Goal: Information Seeking & Learning: Learn about a topic

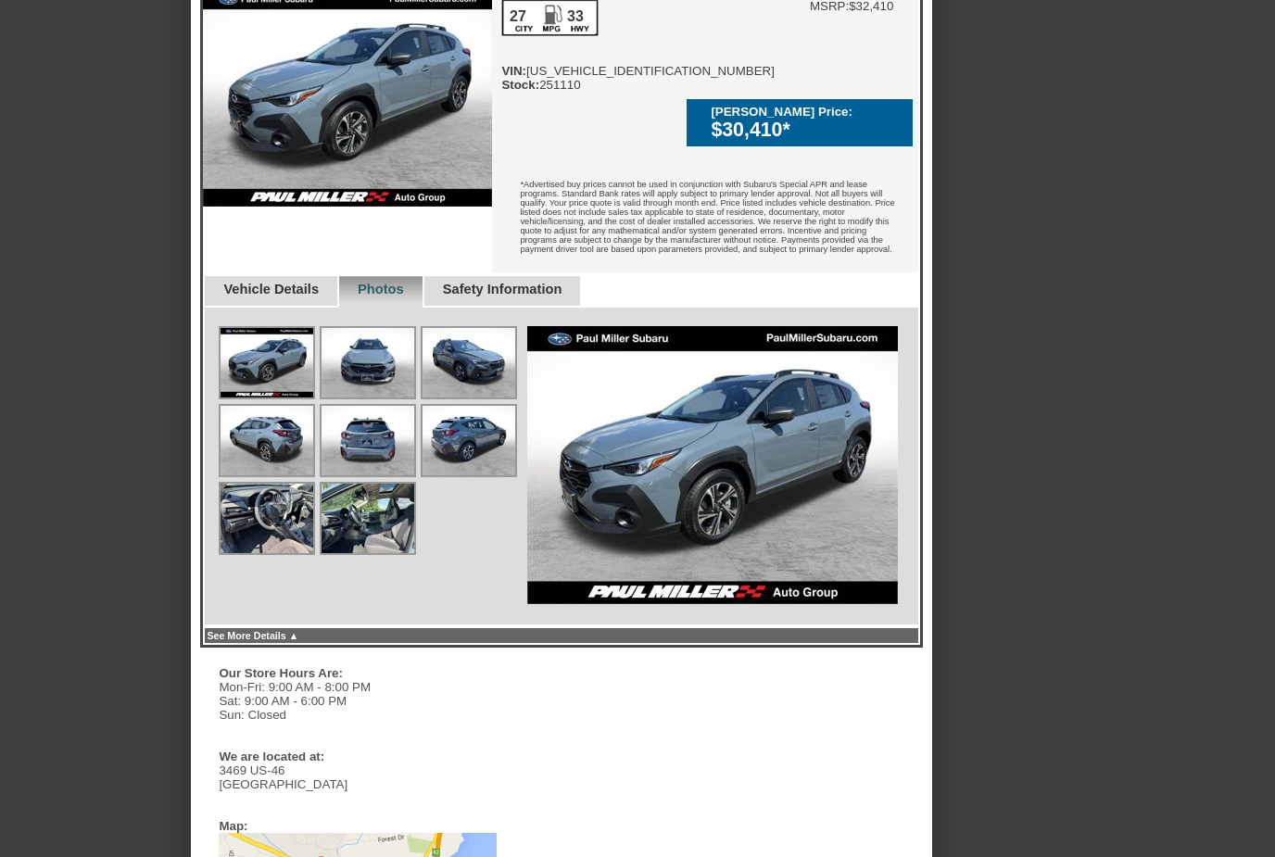
scroll to position [530, 0]
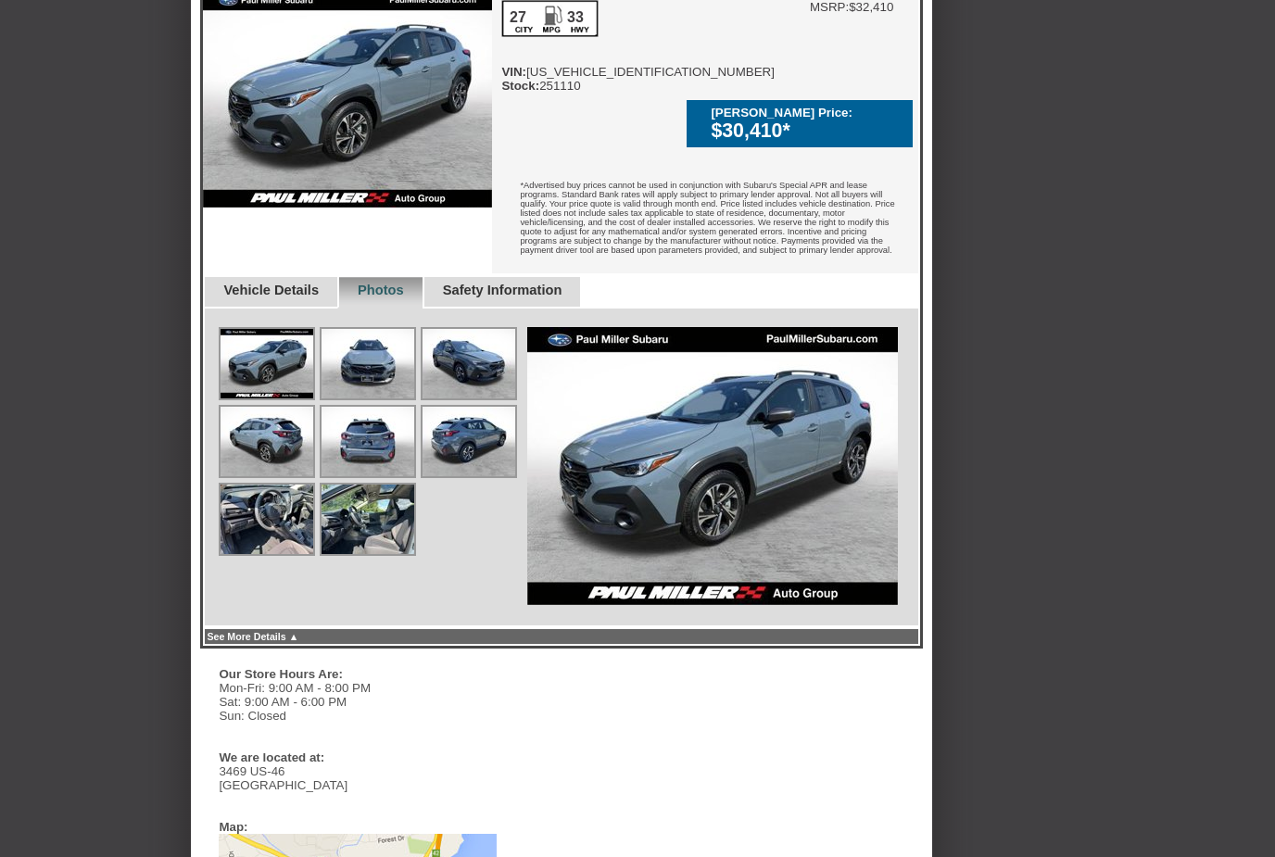
click at [254, 297] on link "Vehicle Details" at bounding box center [270, 290] width 95 height 15
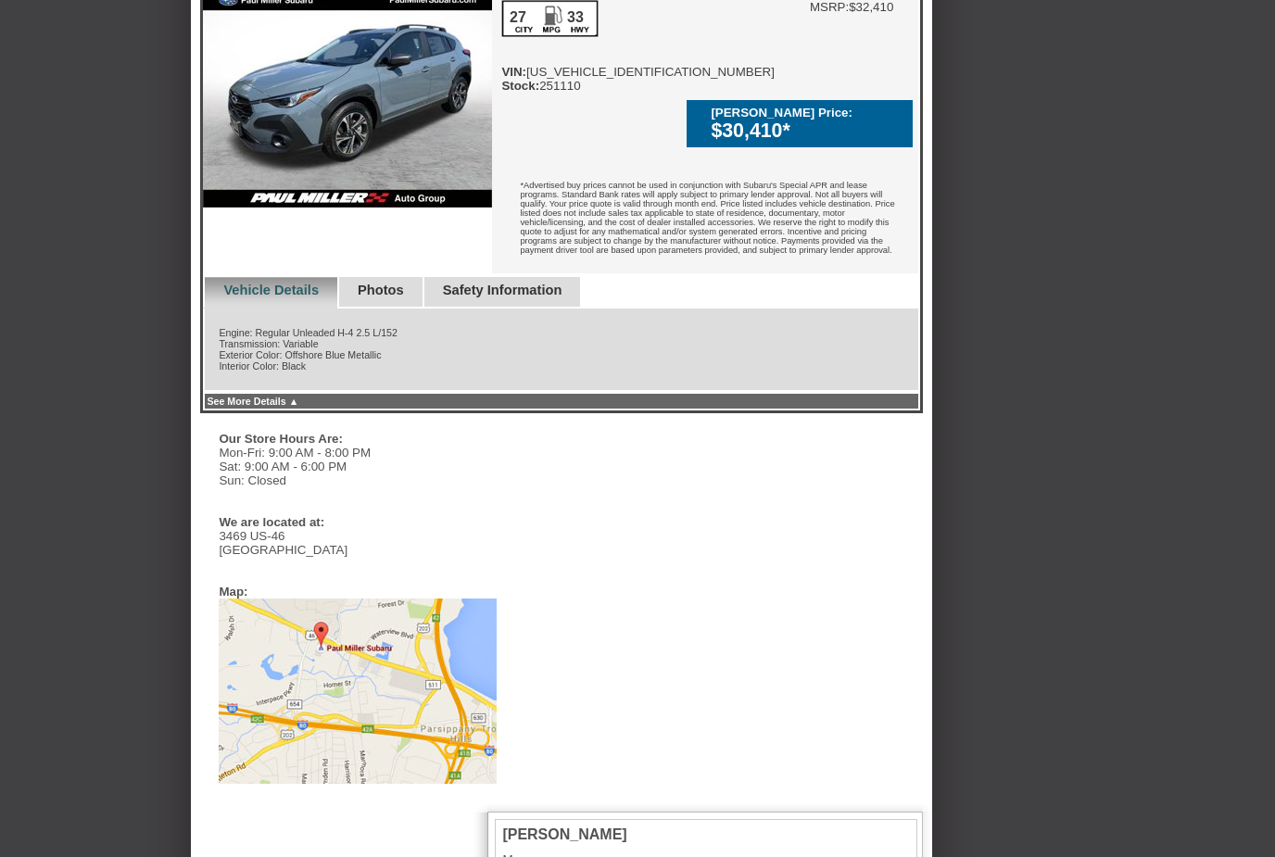
click at [398, 297] on link "Photos" at bounding box center [381, 290] width 46 height 15
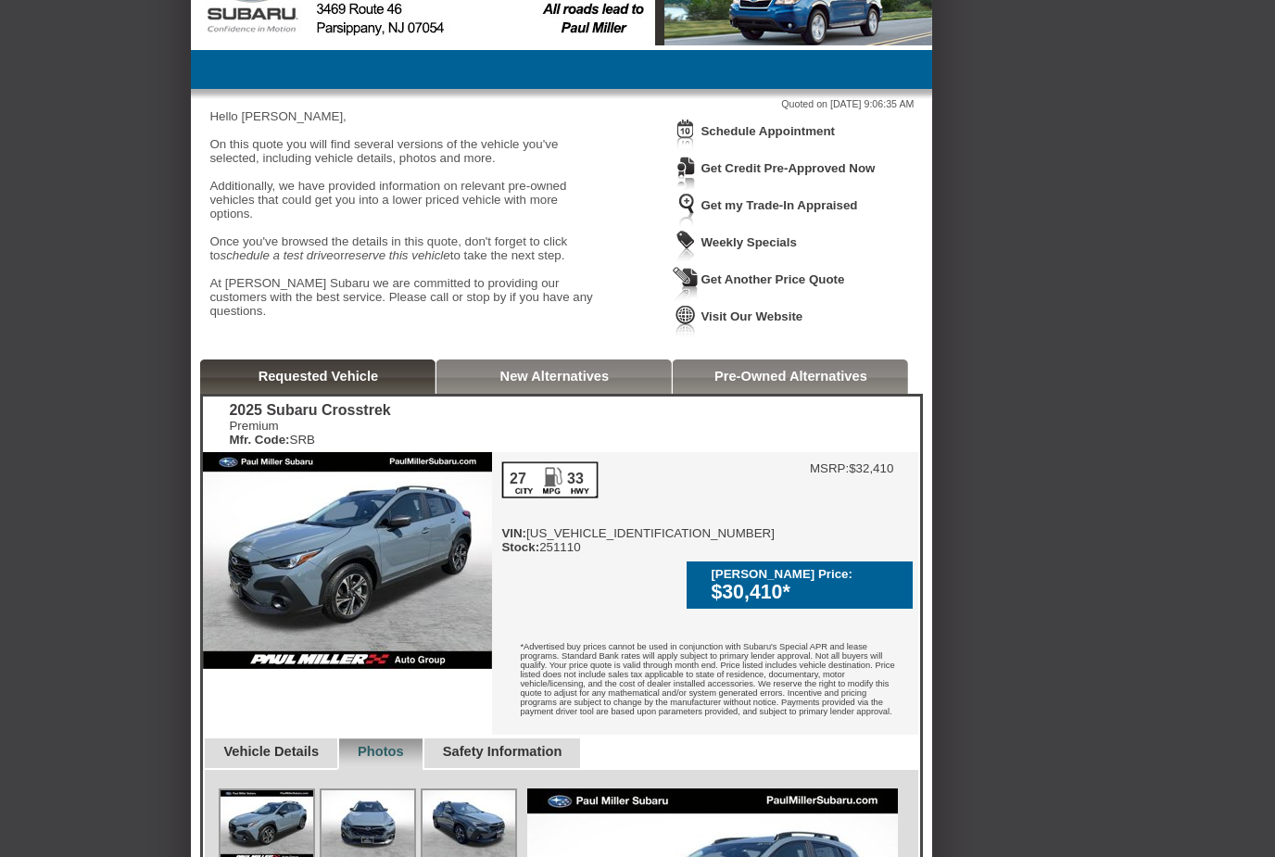
scroll to position [68, 0]
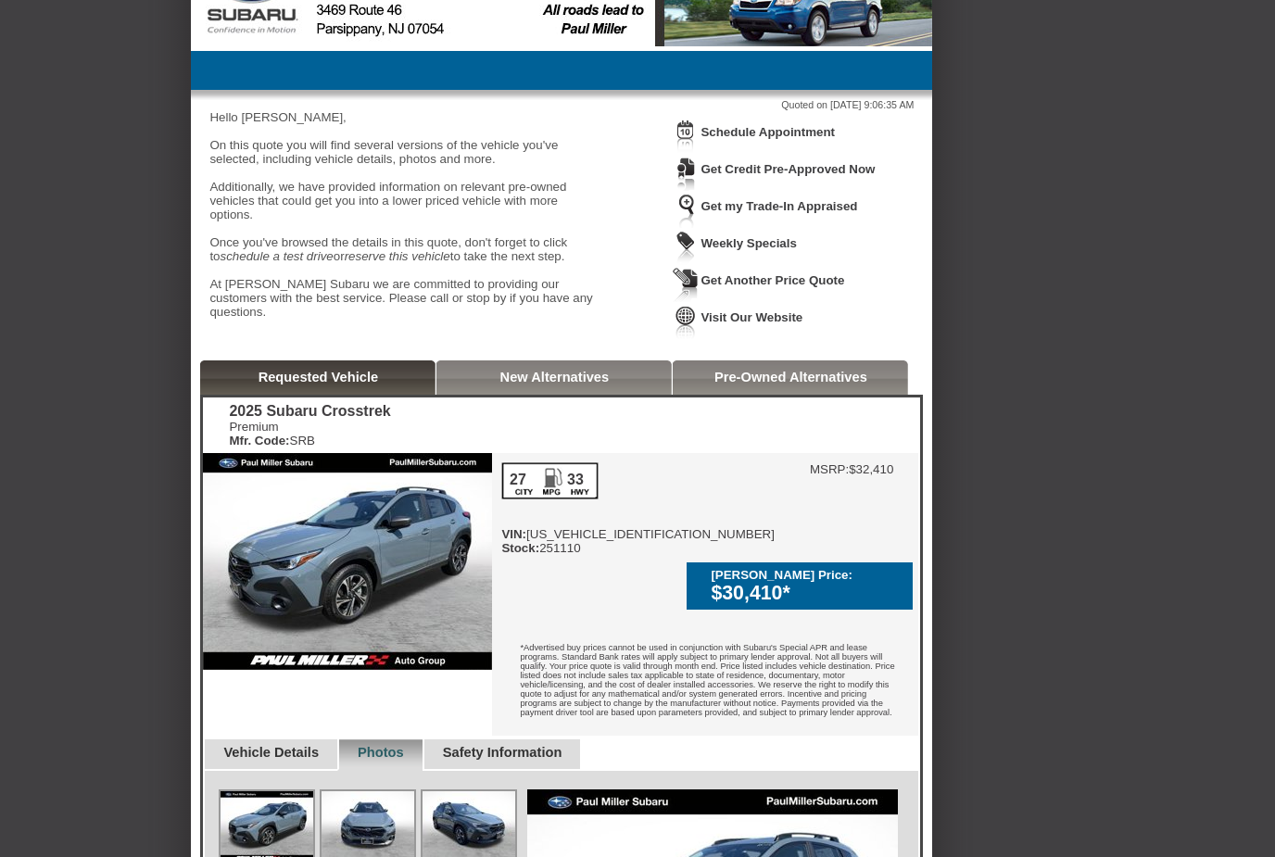
click at [754, 384] on link "Pre-Owned Alternatives" at bounding box center [790, 377] width 153 height 15
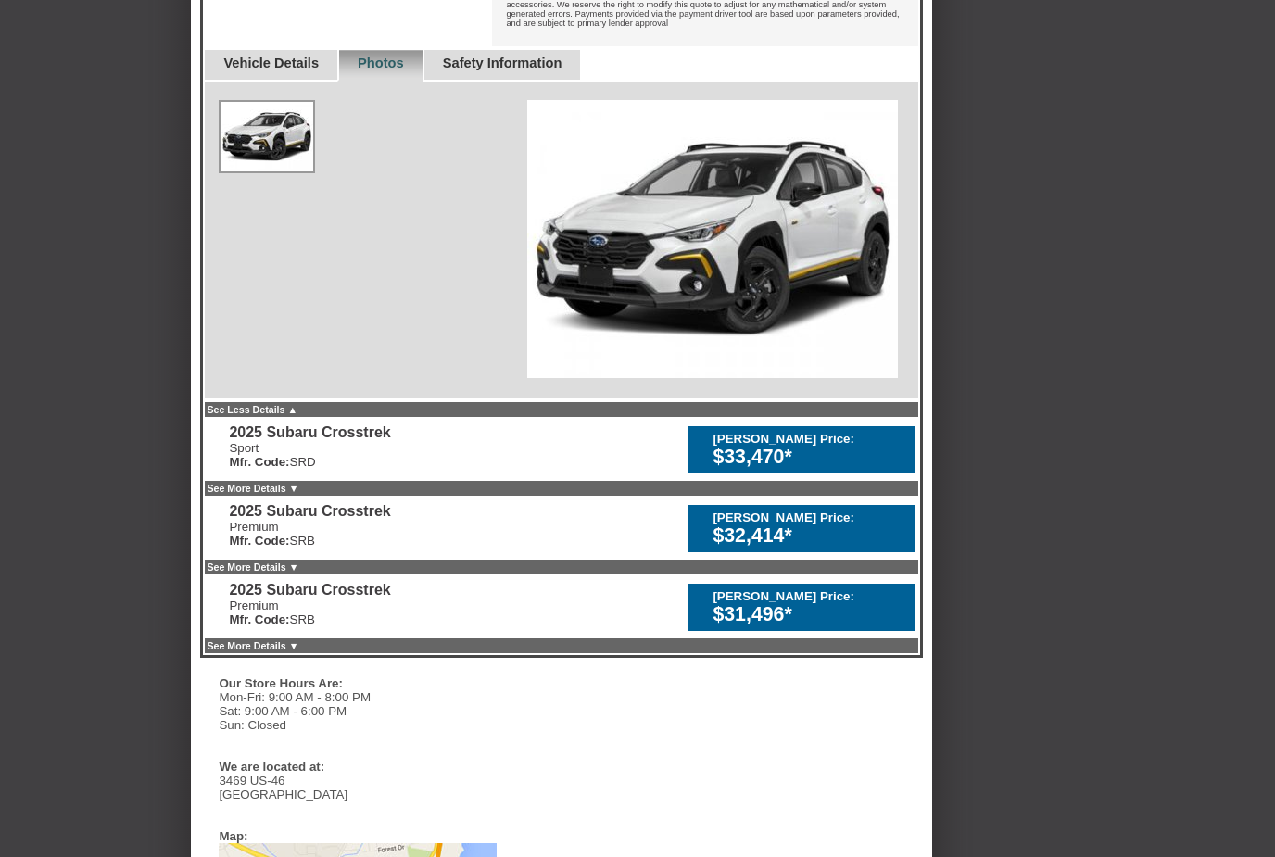
scroll to position [774, 0]
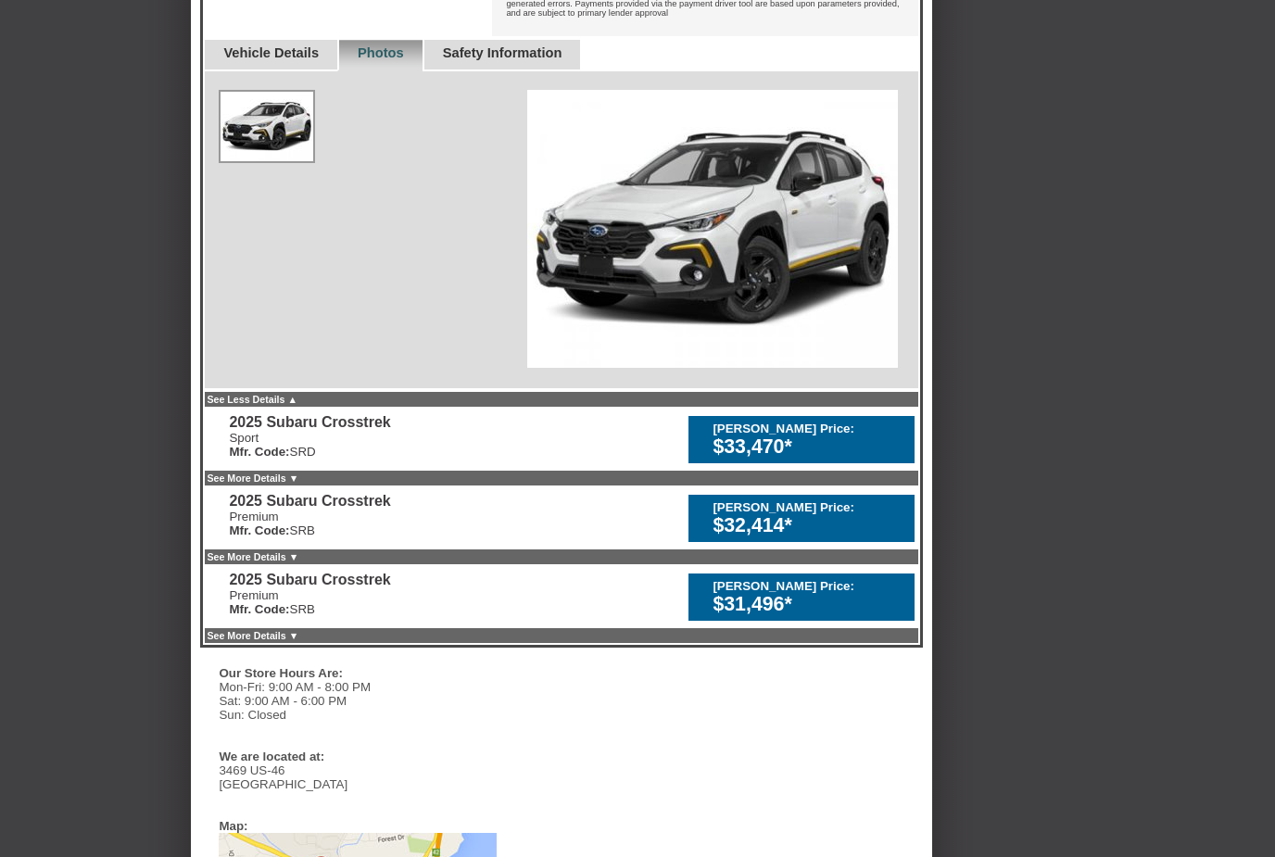
click at [298, 563] on link "See More Details ▼" at bounding box center [253, 557] width 92 height 11
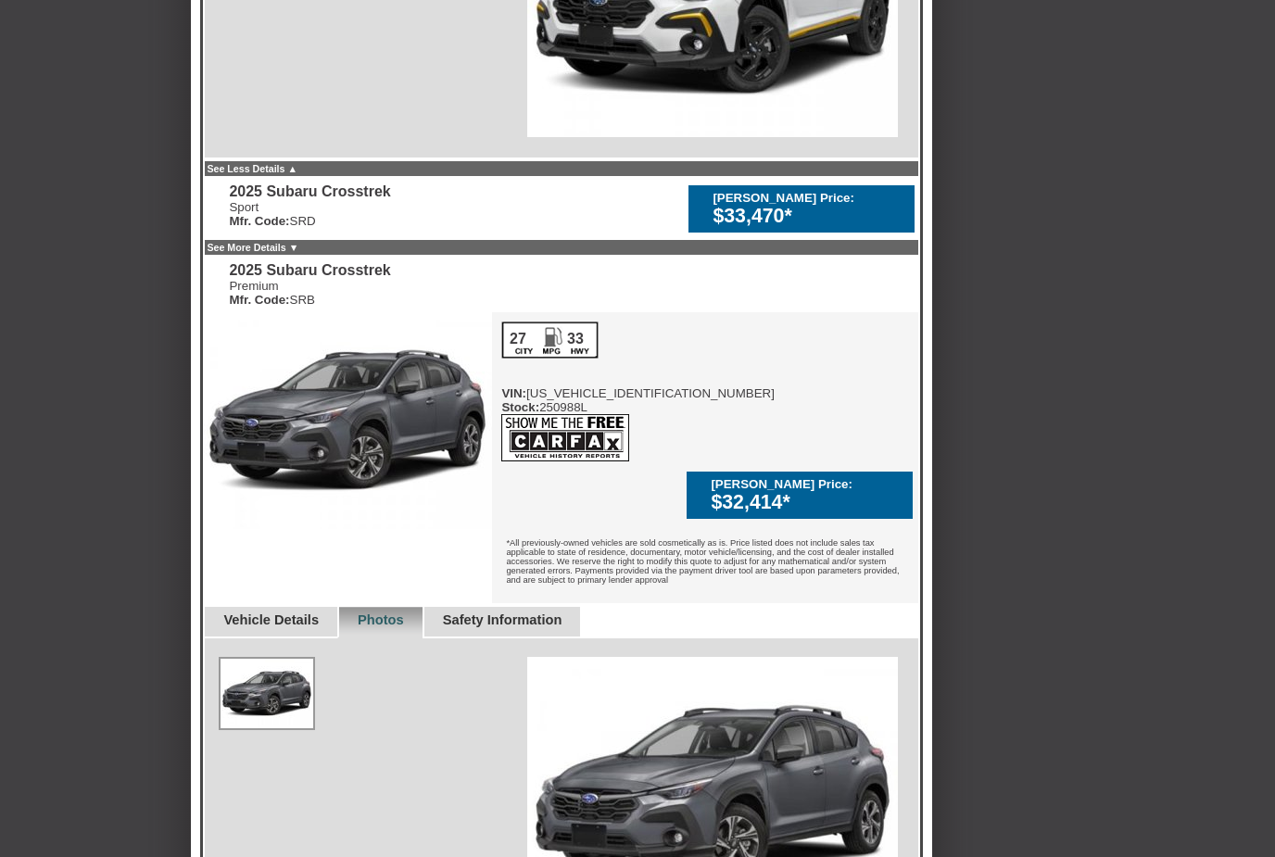
scroll to position [1006, 0]
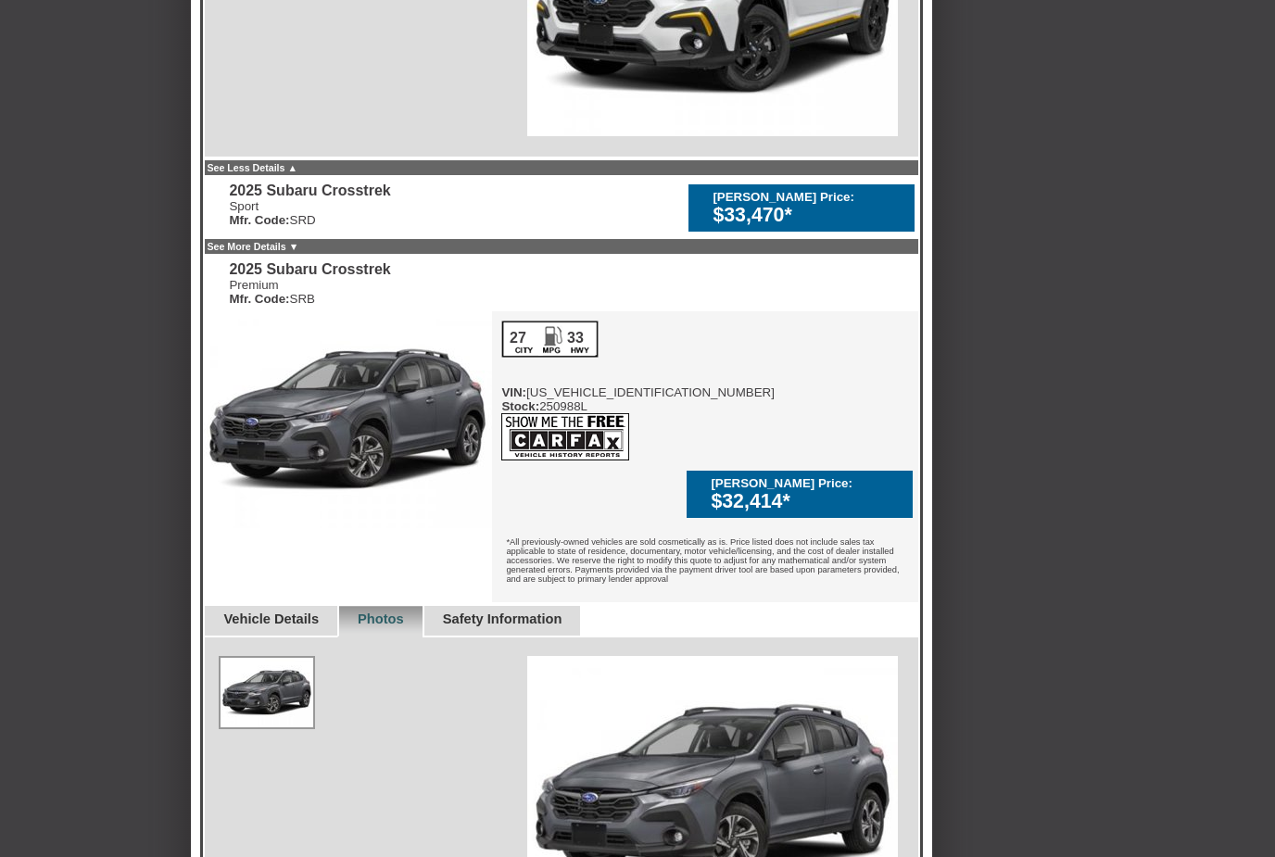
click at [322, 432] on img at bounding box center [347, 420] width 289 height 217
click at [359, 471] on img at bounding box center [347, 420] width 289 height 217
click at [333, 453] on img at bounding box center [347, 420] width 289 height 217
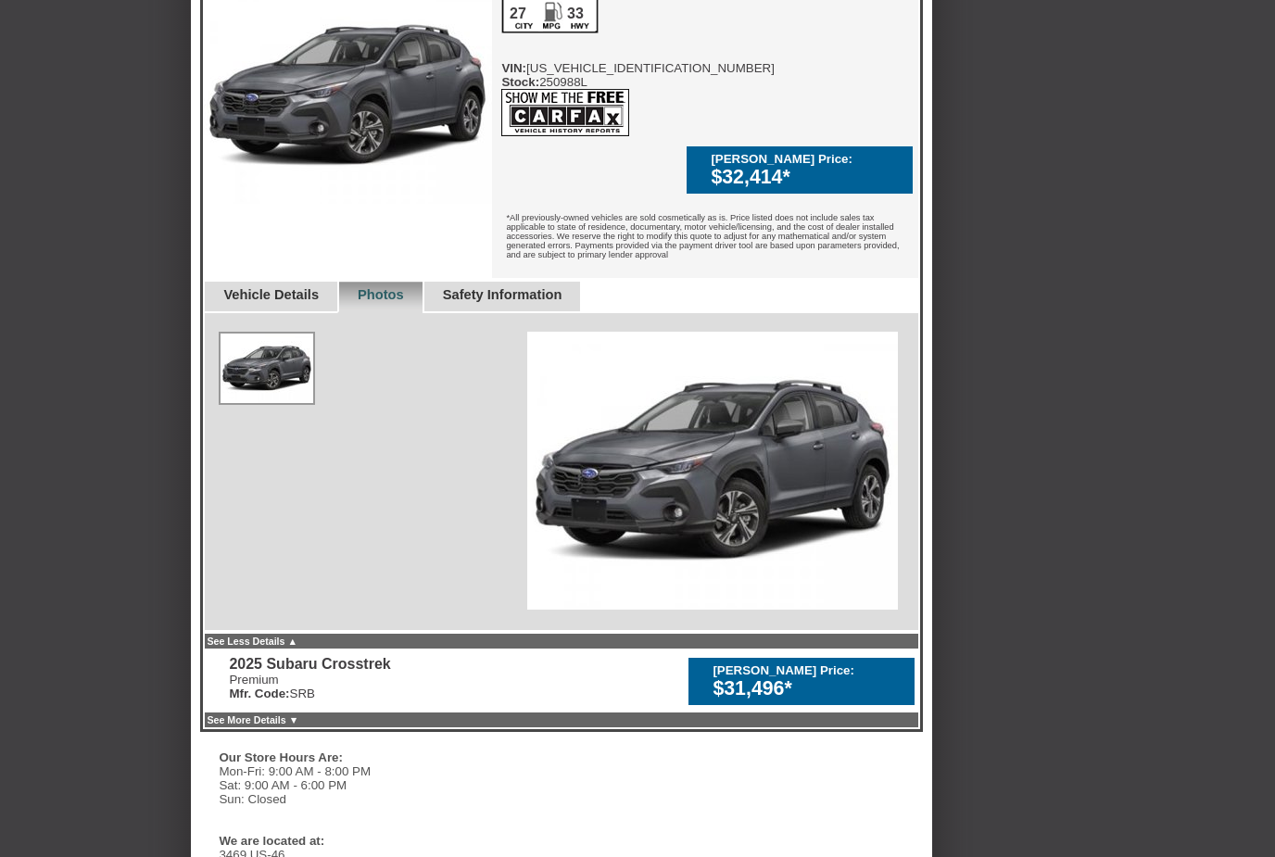
scroll to position [1332, 0]
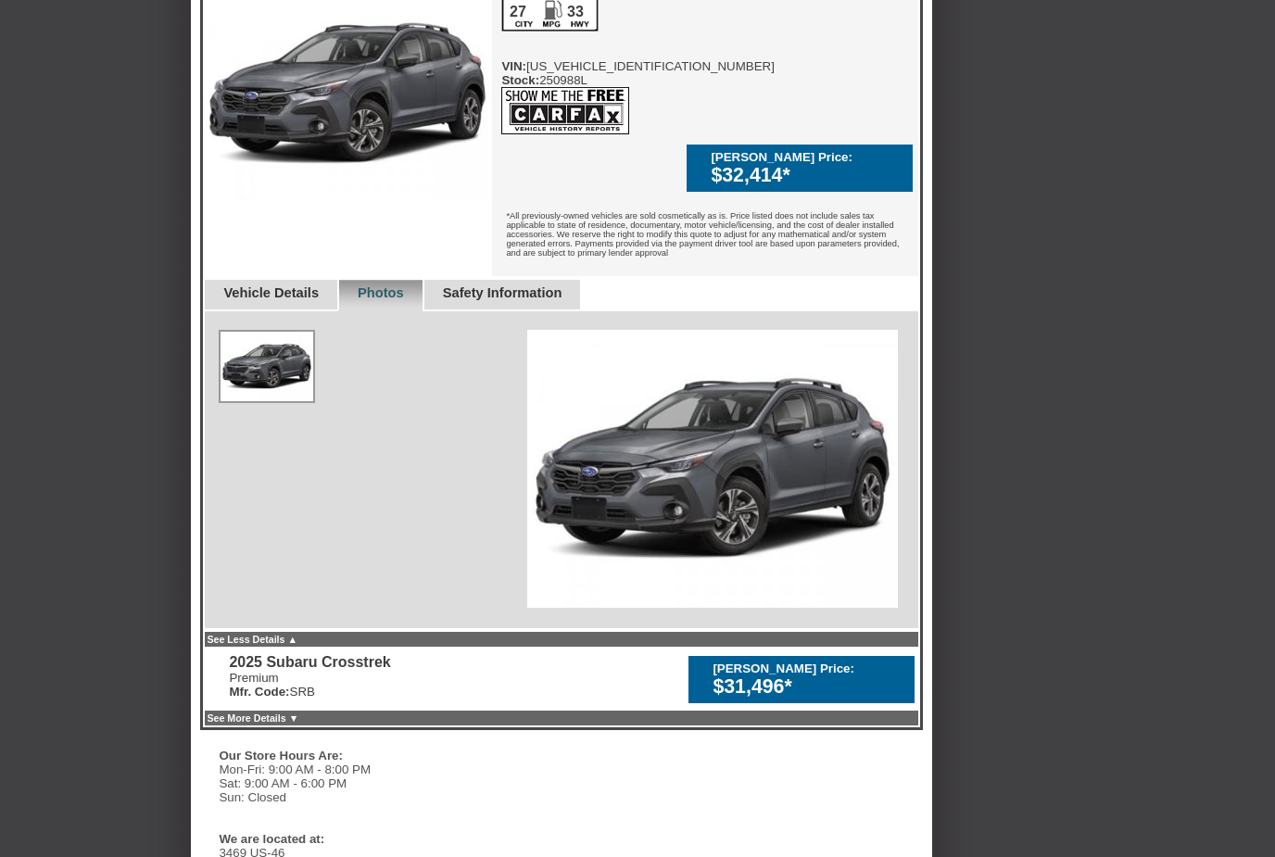
click at [690, 464] on img at bounding box center [712, 470] width 371 height 278
click at [298, 719] on link "See More Details ▼" at bounding box center [253, 717] width 92 height 11
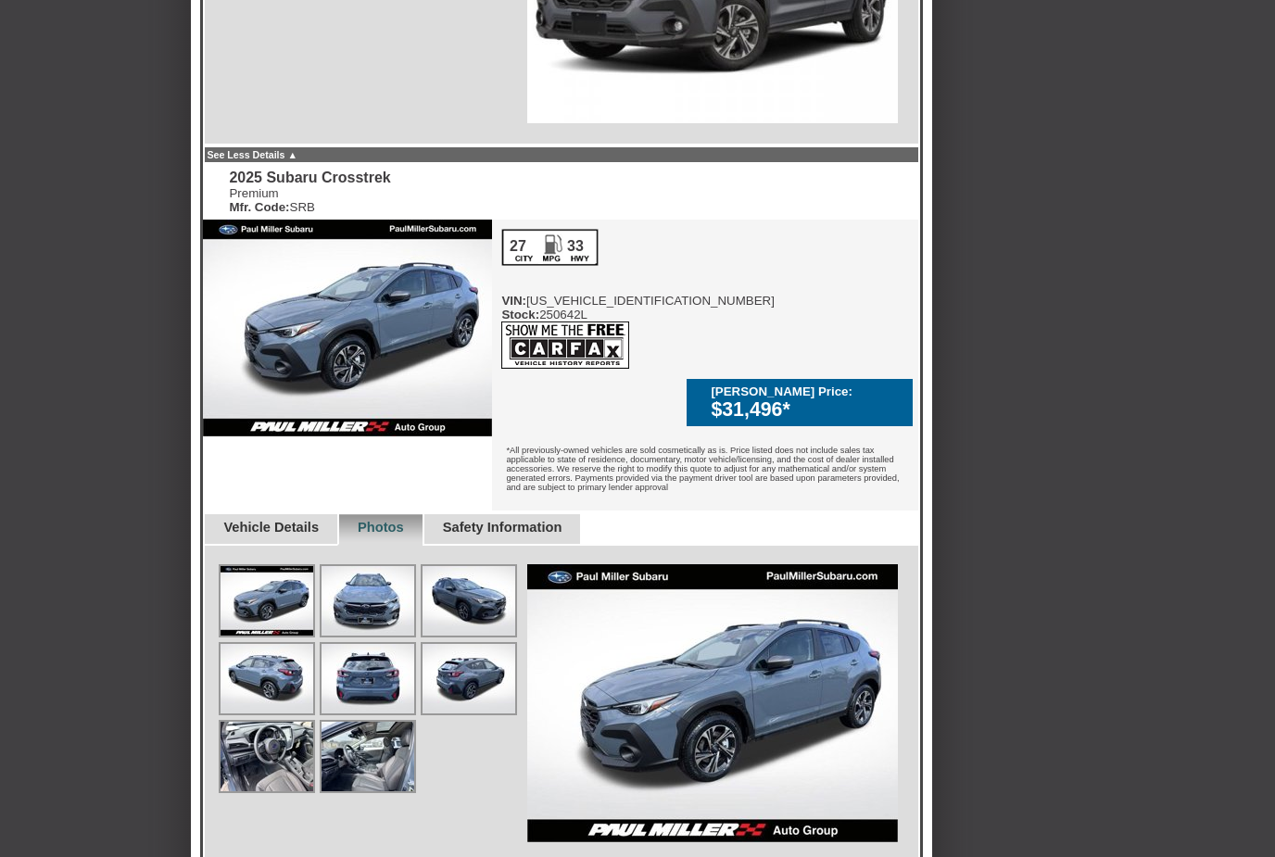
scroll to position [1818, 0]
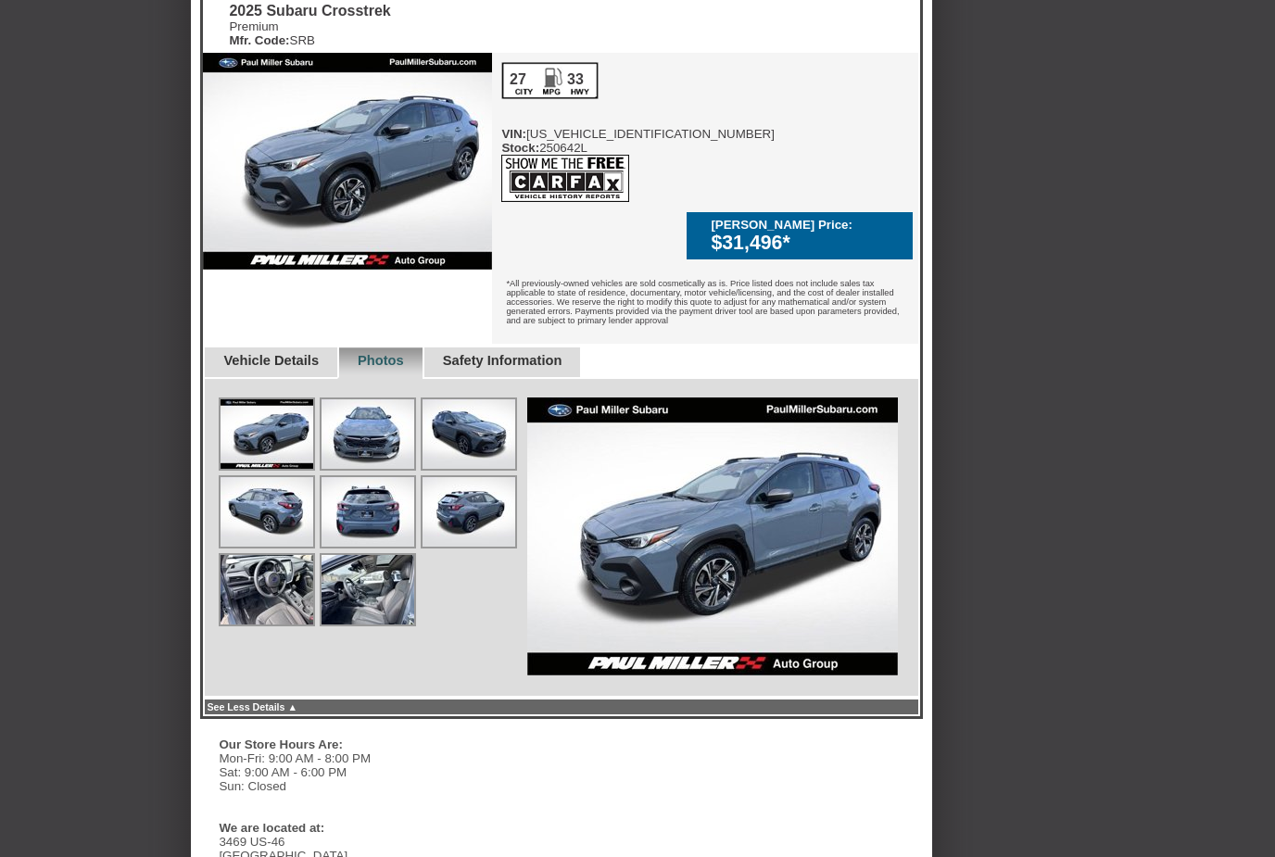
click at [301, 484] on img at bounding box center [266, 512] width 93 height 69
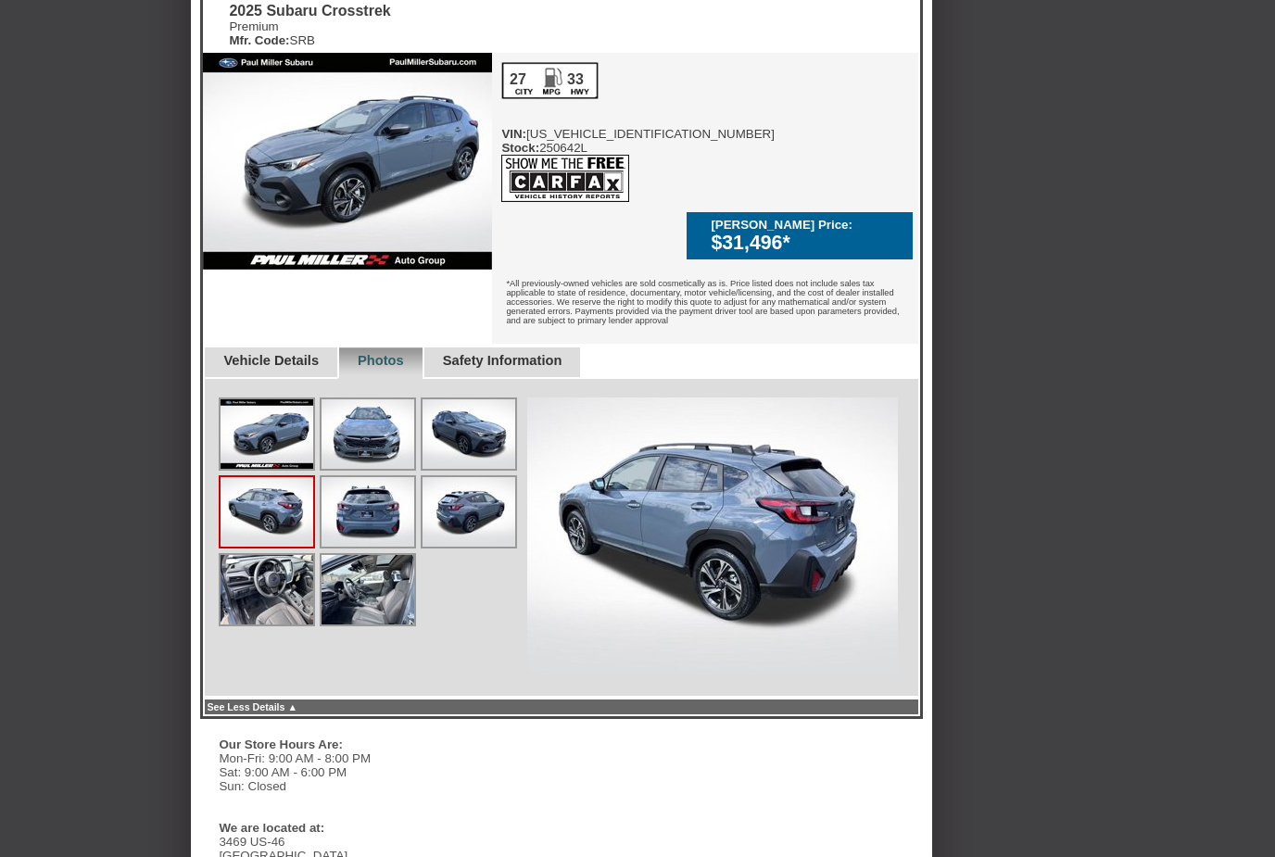
scroll to position [1984, 0]
click at [312, 477] on img at bounding box center [266, 511] width 93 height 69
click at [321, 438] on img at bounding box center [367, 433] width 93 height 69
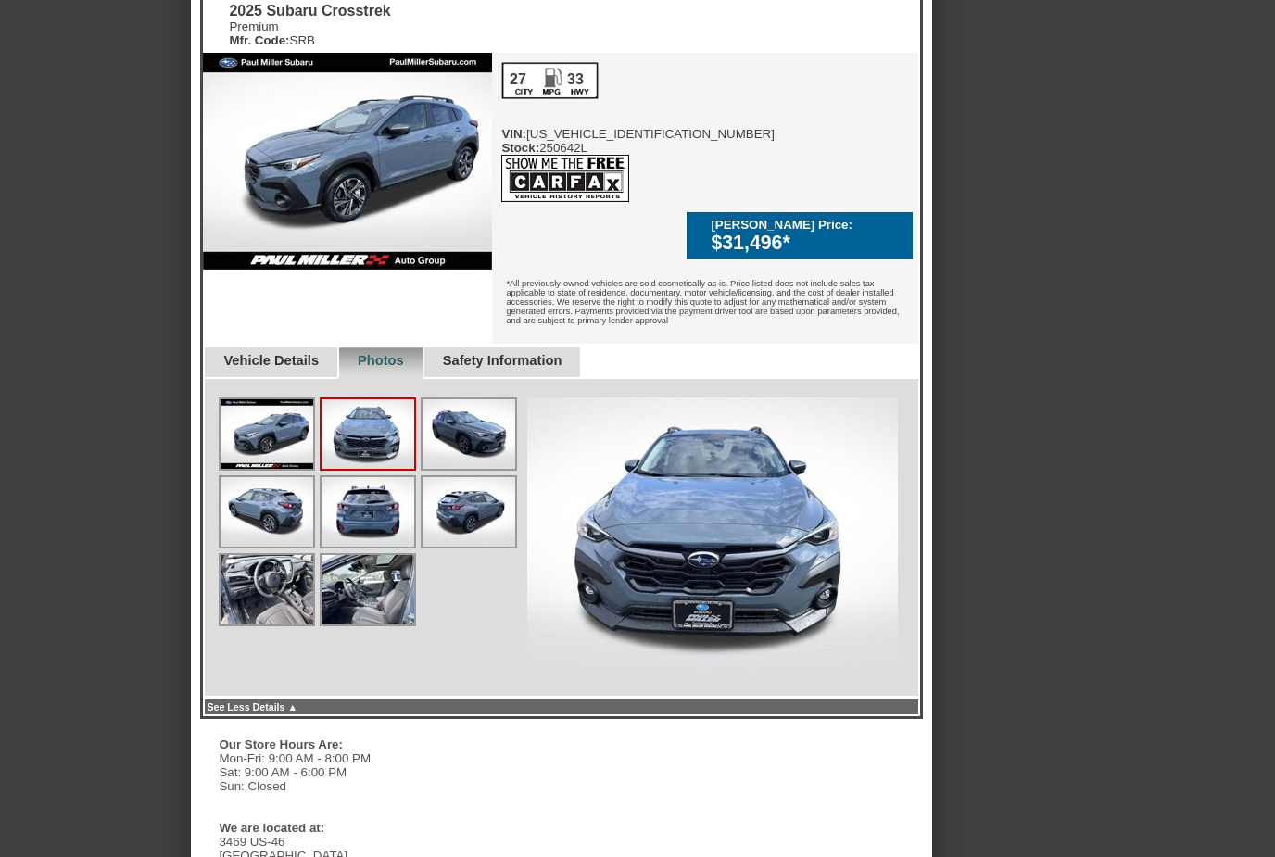
click at [283, 555] on img at bounding box center [266, 589] width 93 height 69
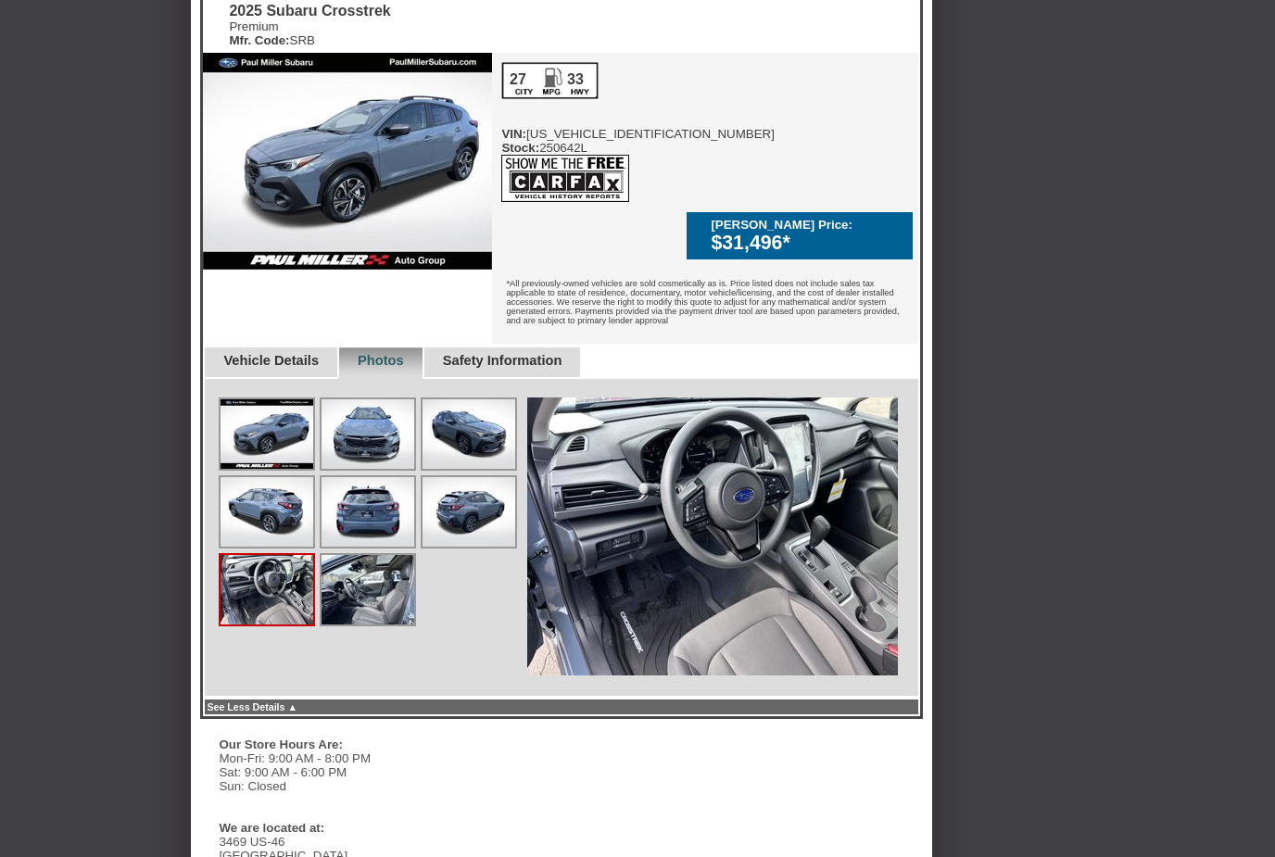
click at [365, 557] on img at bounding box center [367, 589] width 93 height 69
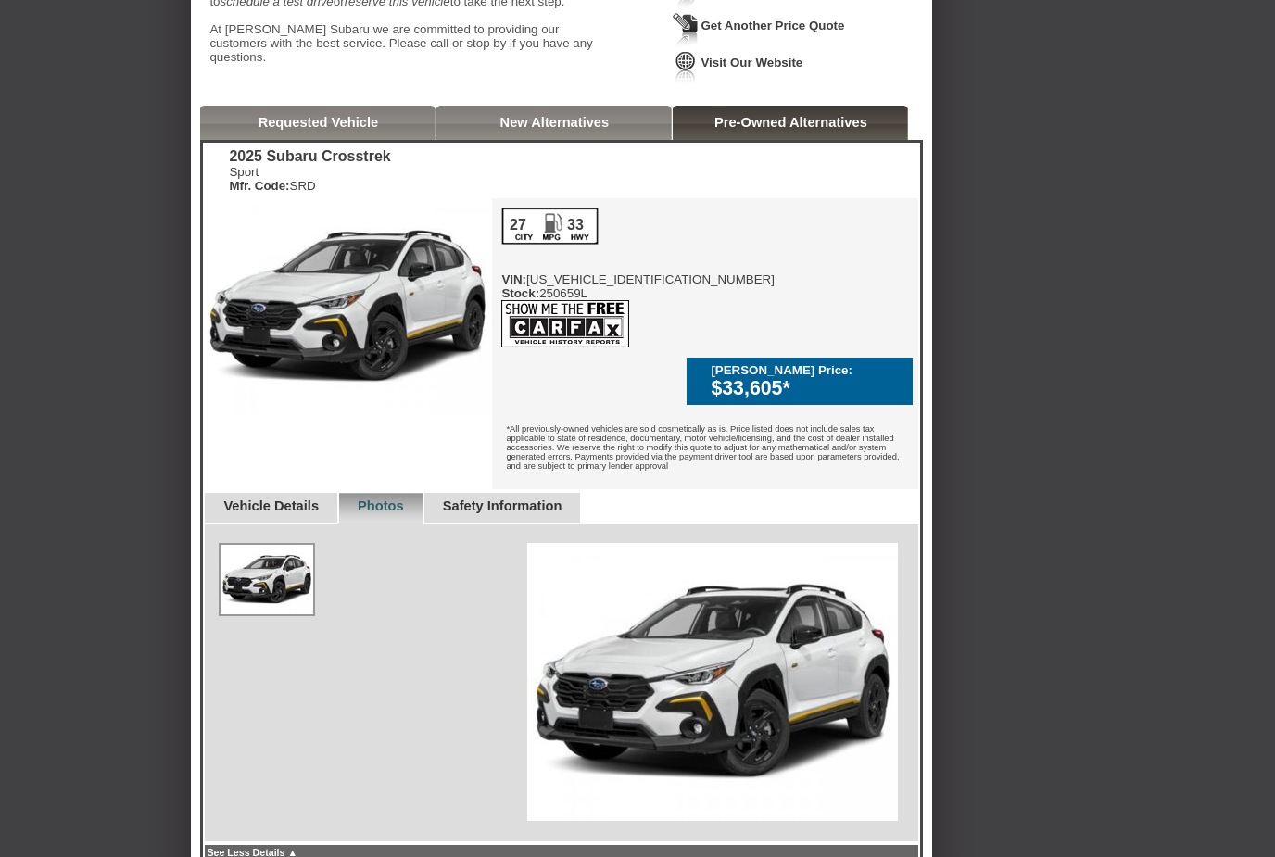
scroll to position [0, 0]
